Goal: Task Accomplishment & Management: Manage account settings

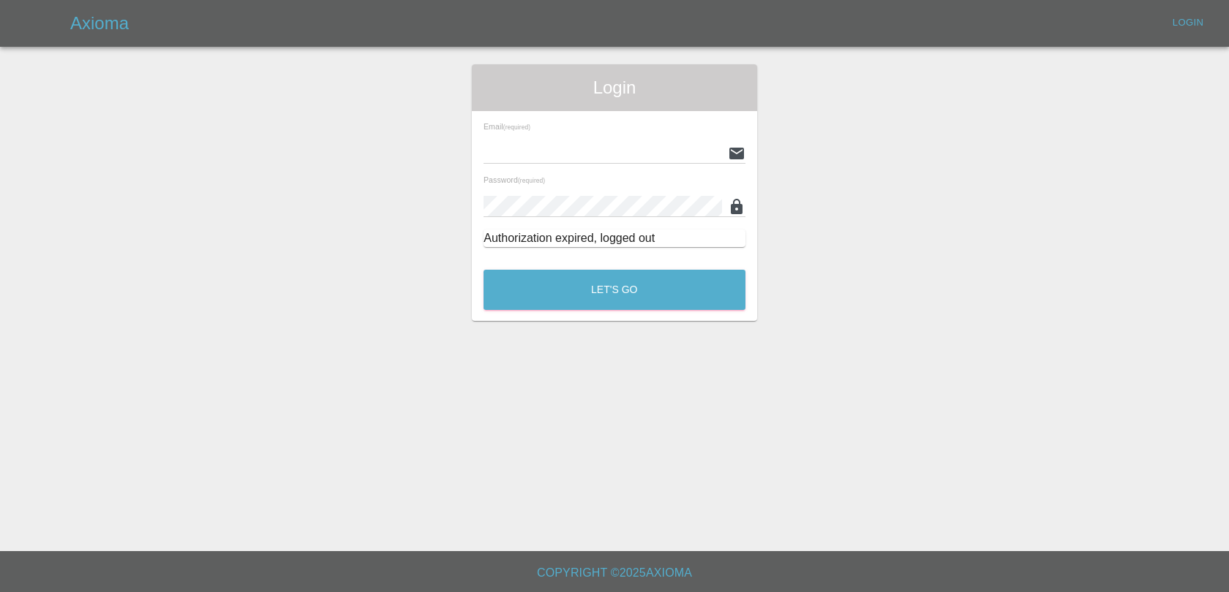
type input "[EMAIL_ADDRESS][DOMAIN_NAME]"
click at [604, 313] on div "Let's Go" at bounding box center [614, 286] width 263 height 55
click at [603, 299] on button "Let's Go" at bounding box center [614, 290] width 262 height 40
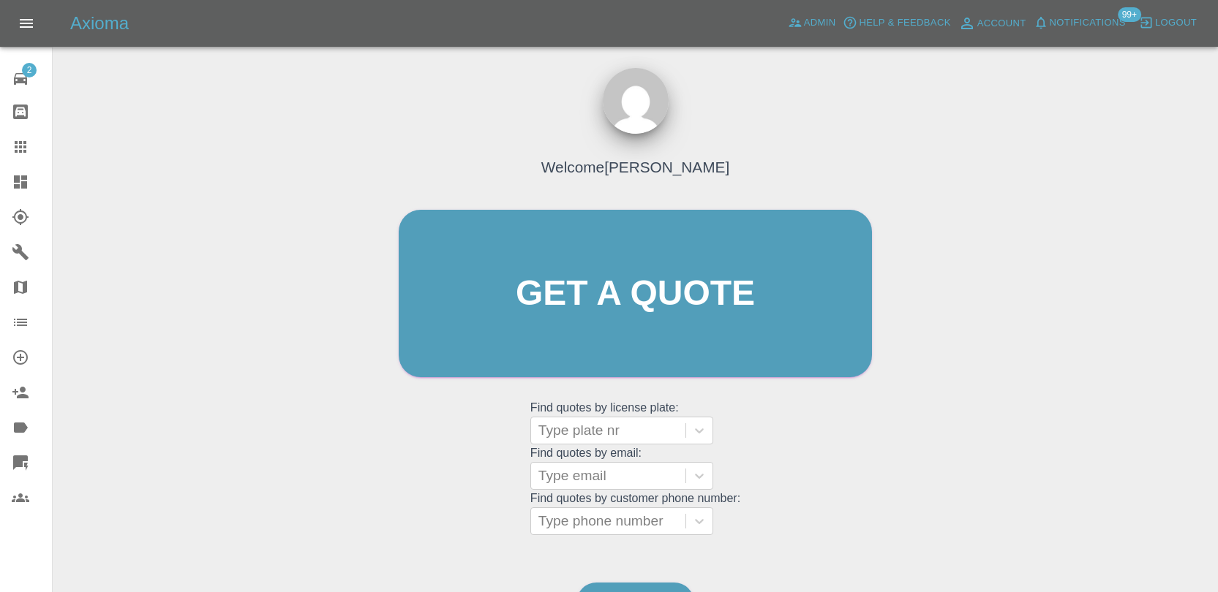
click at [1060, 26] on span "Notifications" at bounding box center [1087, 23] width 76 height 17
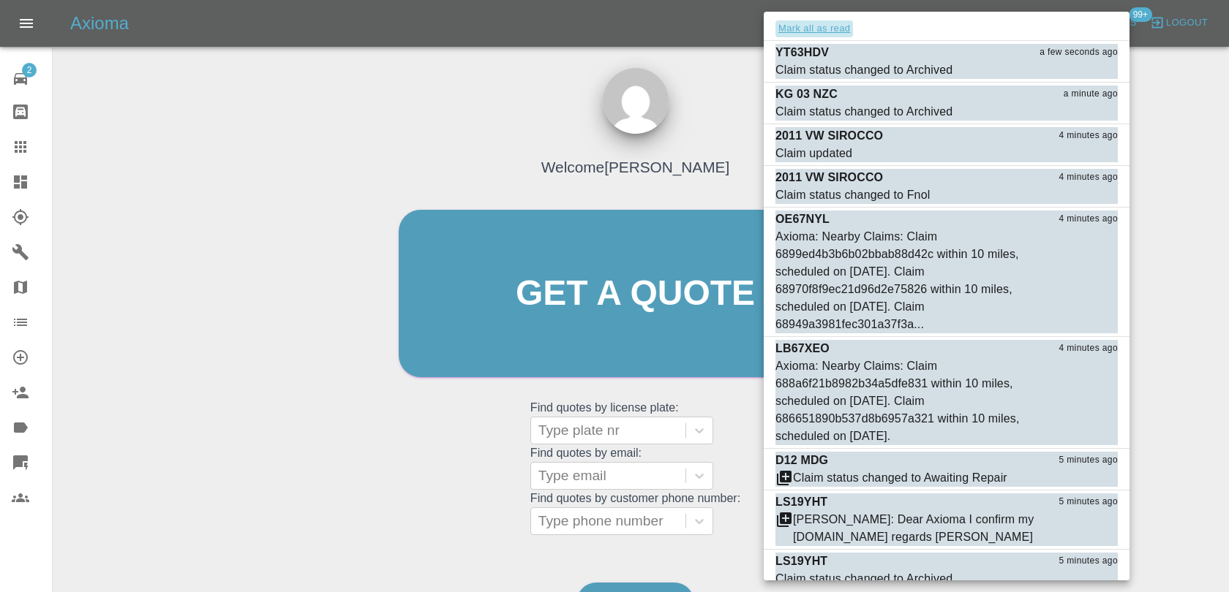
click at [829, 32] on button "Mark all as read" at bounding box center [814, 28] width 78 height 17
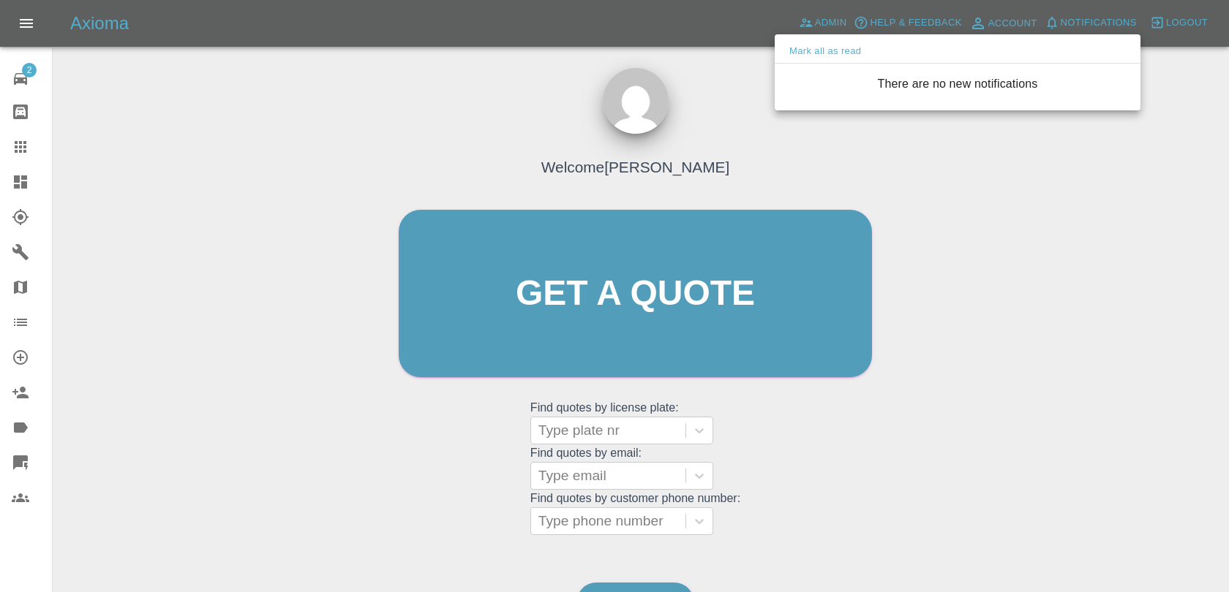
click at [722, 75] on div at bounding box center [614, 296] width 1229 height 592
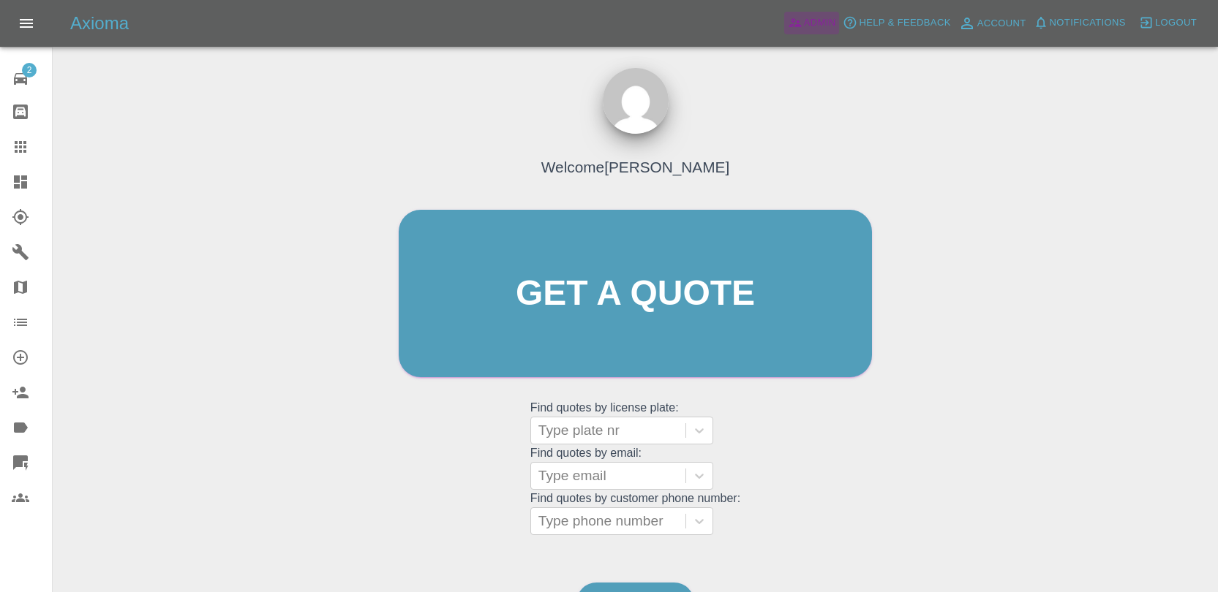
click at [820, 27] on span "Admin" at bounding box center [820, 23] width 32 height 17
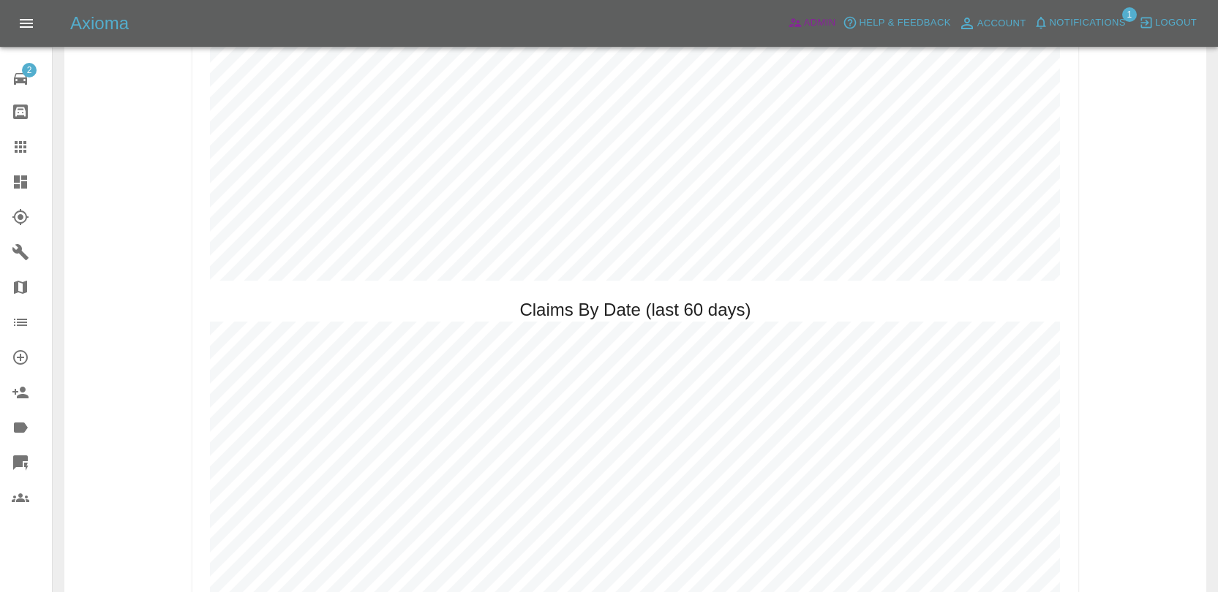
scroll to position [1665, 0]
